Goal: Task Accomplishment & Management: Manage account settings

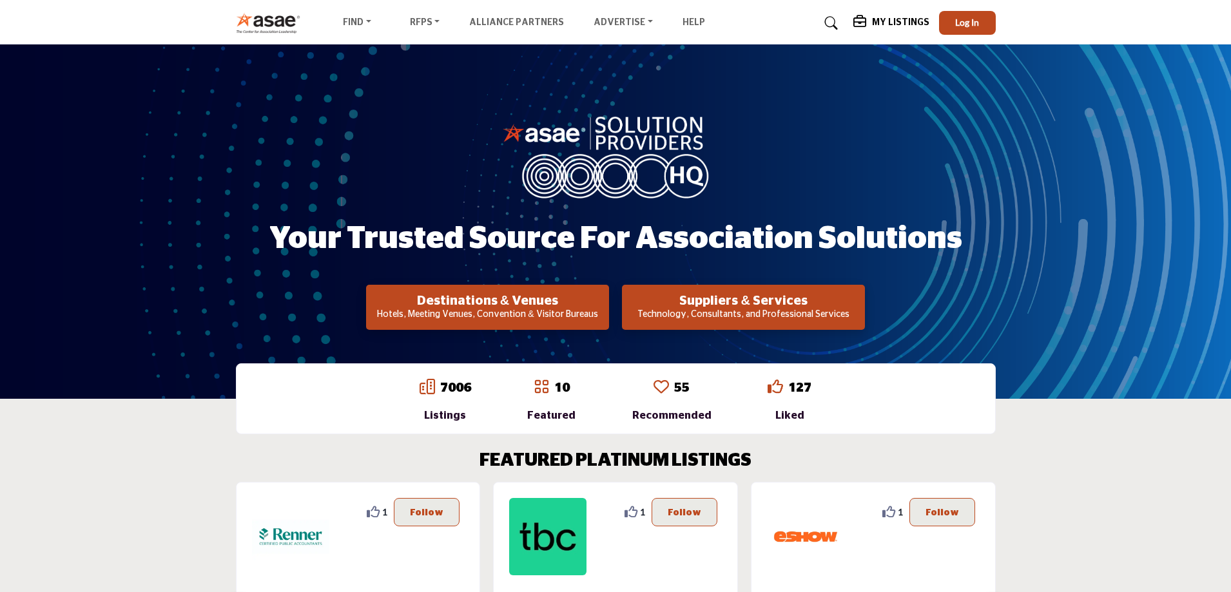
click at [1025, 181] on div "Your Trusted Source for Association Solutions Destinations & Venues Hotels, Mee…" at bounding box center [615, 221] width 1231 height 354
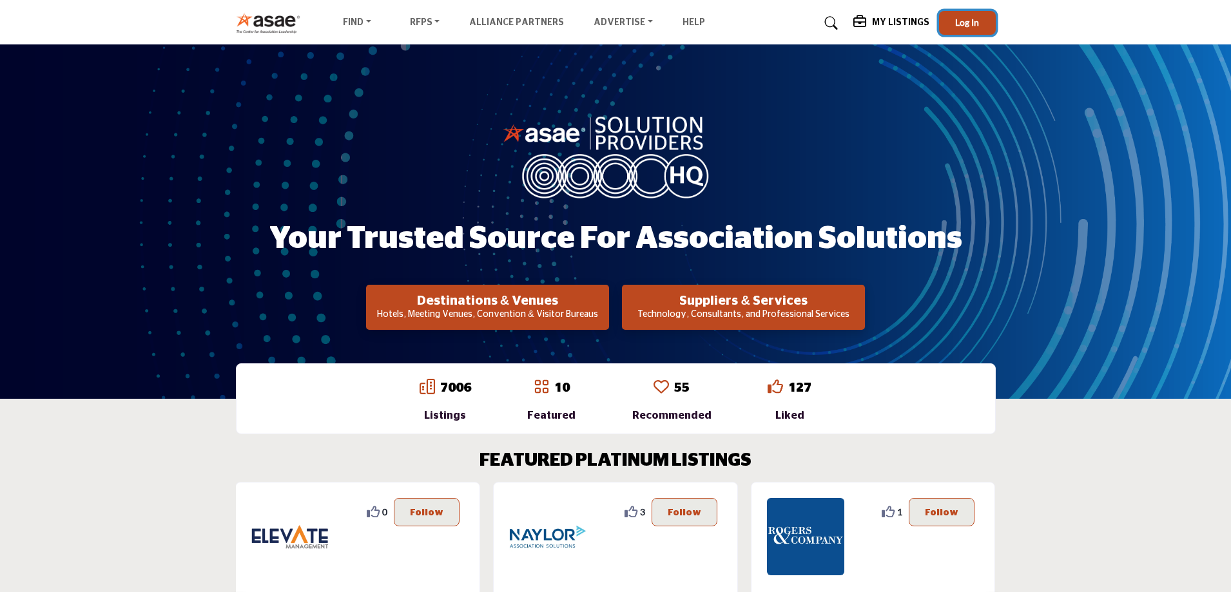
click at [972, 24] on span "Log In" at bounding box center [967, 22] width 24 height 11
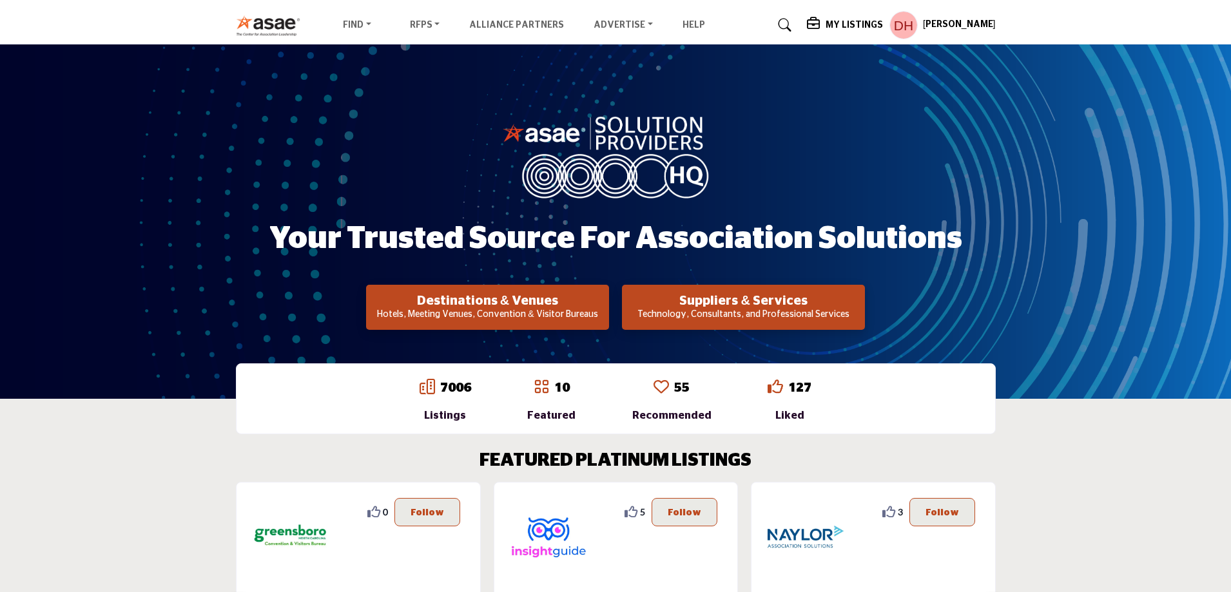
click at [966, 24] on h5 "[PERSON_NAME]" at bounding box center [959, 25] width 73 height 13
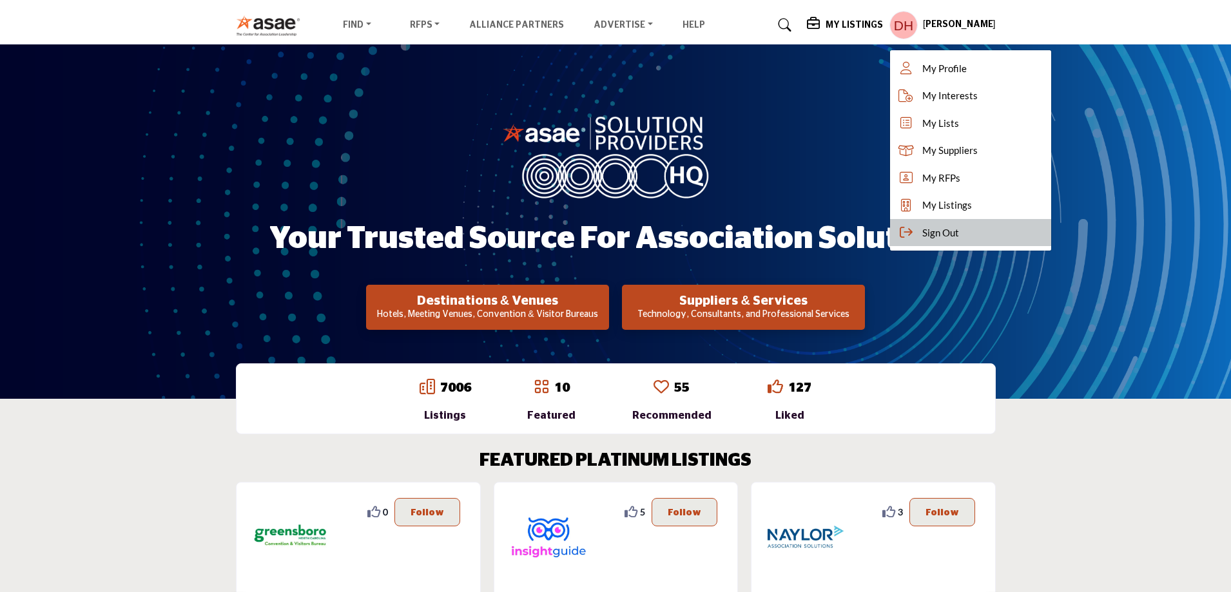
click at [936, 234] on span "Sign Out" at bounding box center [940, 232] width 37 height 15
